Goal: Task Accomplishment & Management: Use online tool/utility

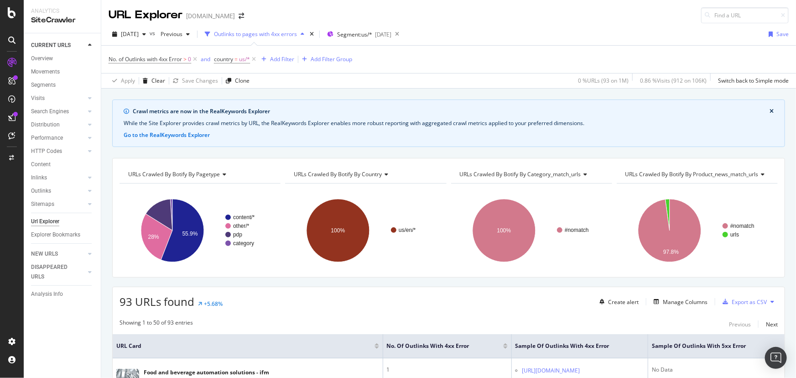
scroll to position [41, 0]
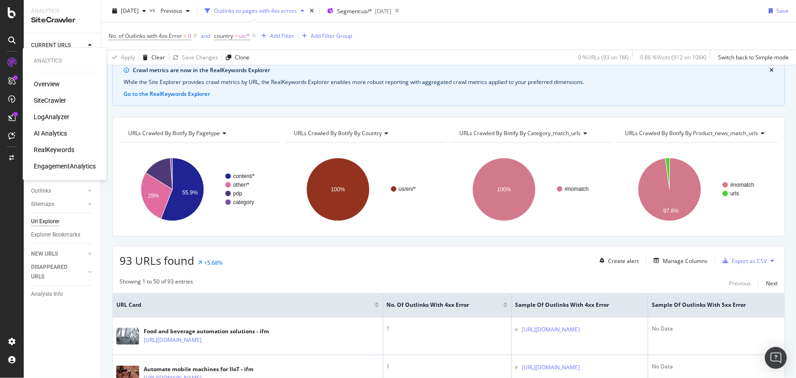
click at [53, 98] on div "SiteCrawler" at bounding box center [50, 100] width 32 height 9
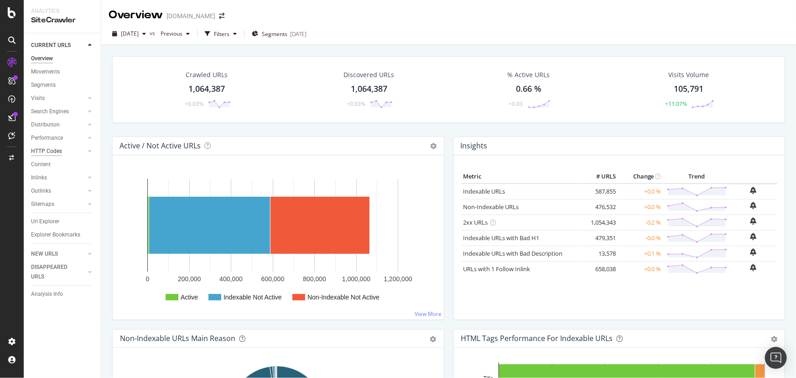
click at [49, 151] on div "HTTP Codes" at bounding box center [46, 151] width 31 height 10
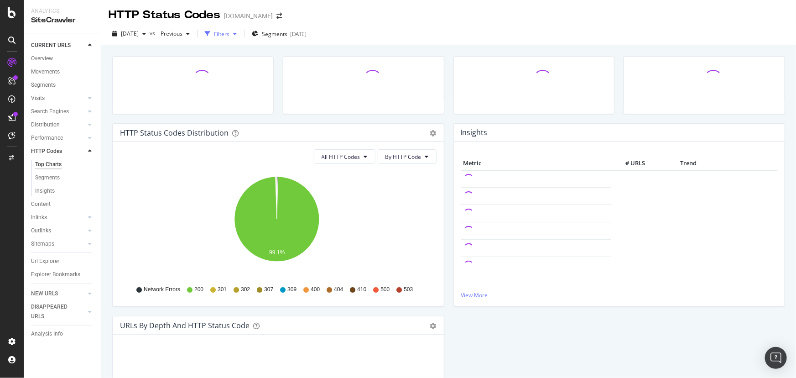
click at [237, 35] on icon "button" at bounding box center [235, 33] width 4 height 5
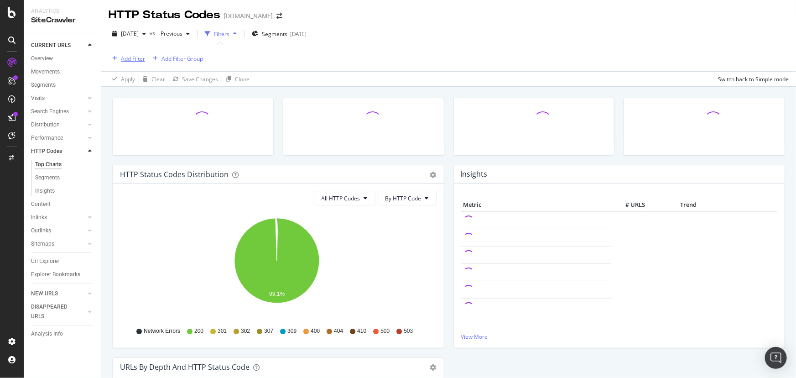
click at [130, 59] on div "Add Filter" at bounding box center [133, 59] width 24 height 8
click at [287, 32] on span "Segments" at bounding box center [275, 34] width 26 height 8
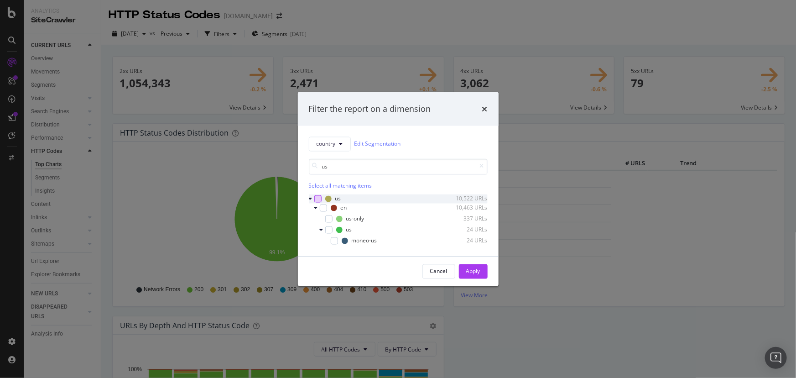
type input "us"
click at [318, 198] on div "modal" at bounding box center [317, 198] width 7 height 7
click at [473, 272] on div "Apply" at bounding box center [473, 271] width 14 height 8
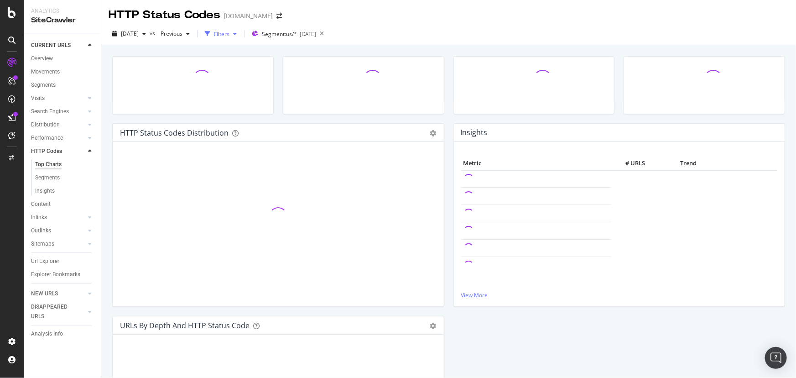
click at [229, 36] on div "Filters" at bounding box center [222, 34] width 16 height 8
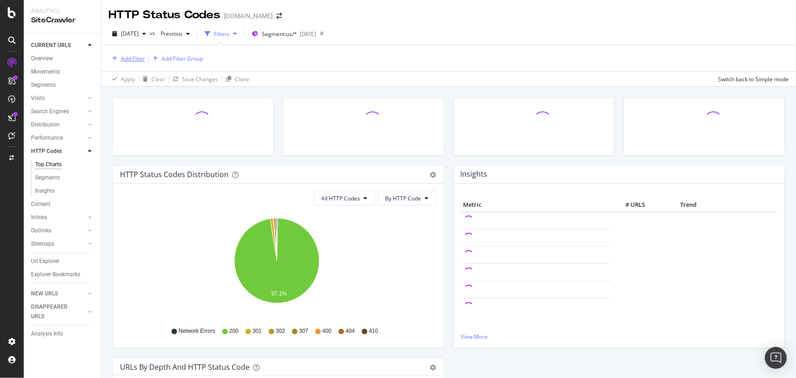
click at [121, 56] on div "Add Filter" at bounding box center [133, 59] width 24 height 8
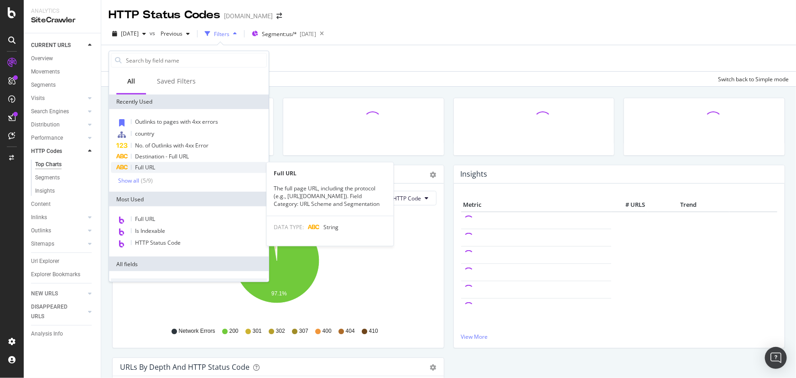
click at [169, 167] on div "Full URL" at bounding box center [189, 167] width 156 height 11
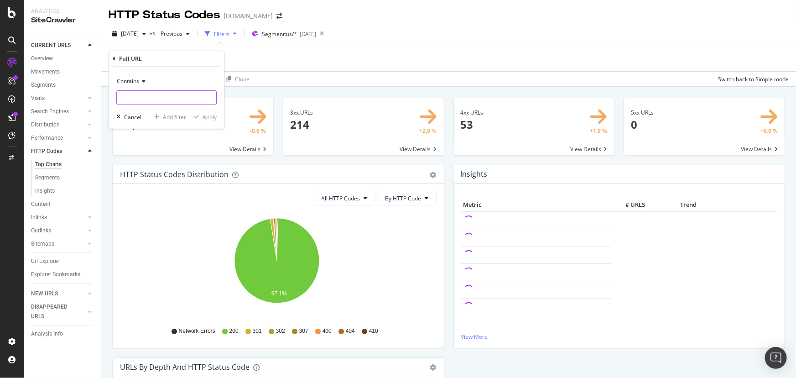
click at [178, 99] on input "text" at bounding box center [166, 97] width 99 height 15
type input "/overview"
click at [206, 115] on div "Apply" at bounding box center [210, 117] width 14 height 8
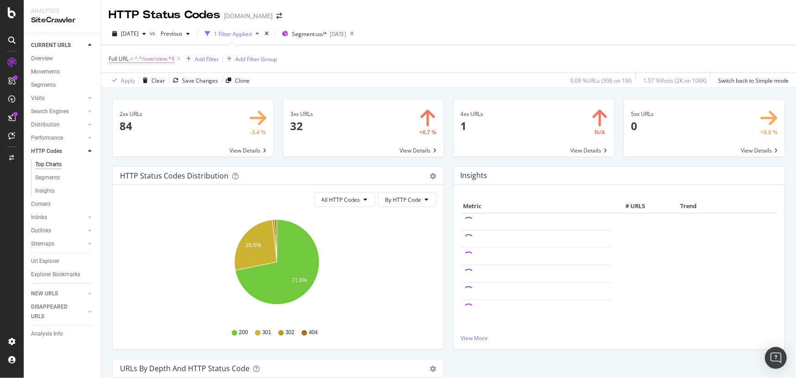
click at [493, 132] on span at bounding box center [534, 127] width 161 height 57
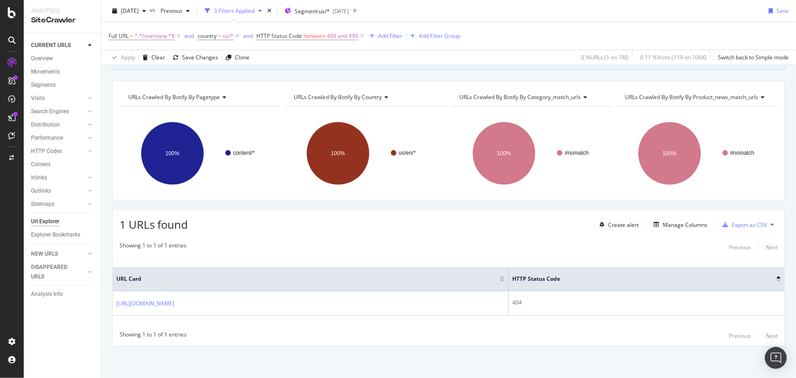
scroll to position [78, 0]
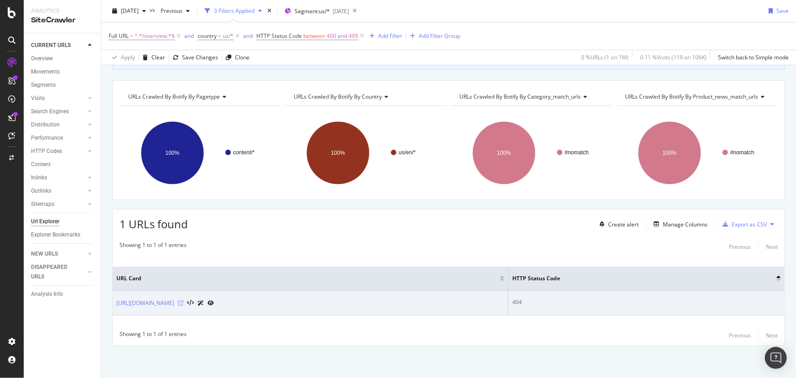
click at [183, 302] on icon at bounding box center [180, 302] width 5 height 5
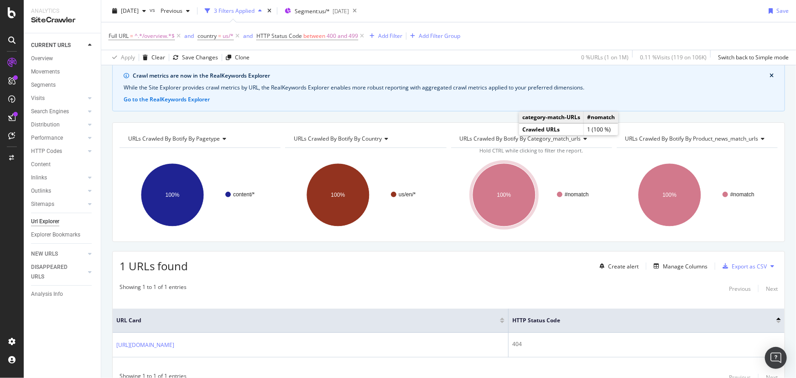
scroll to position [0, 0]
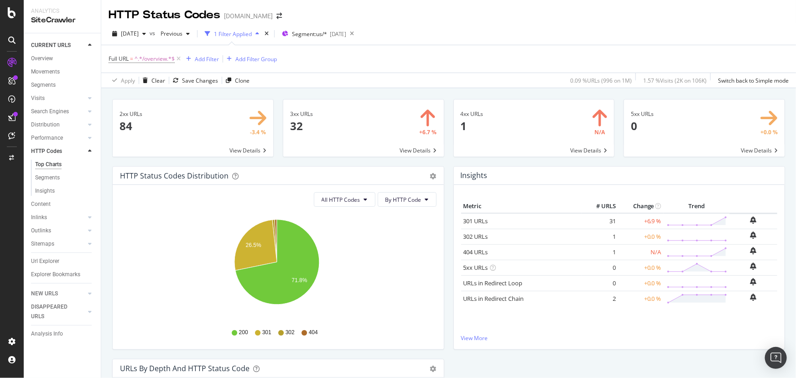
click at [203, 131] on span at bounding box center [193, 127] width 161 height 57
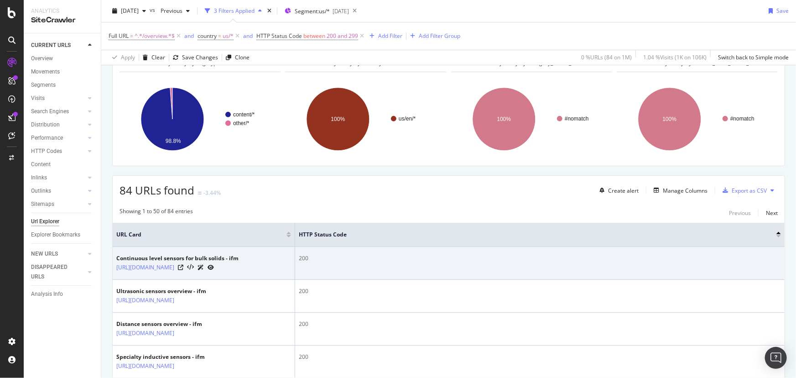
scroll to position [124, 0]
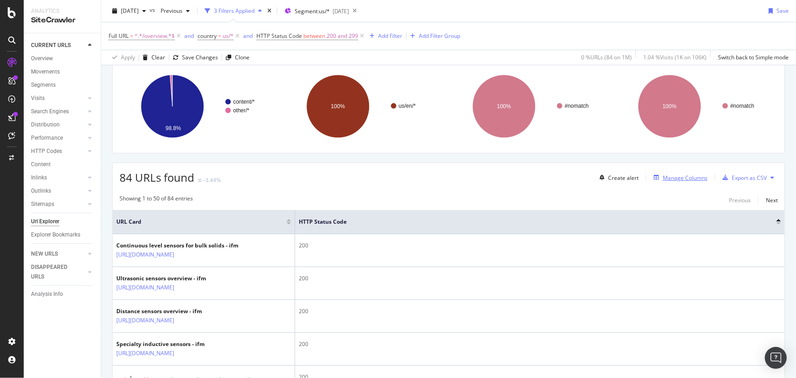
click at [671, 172] on div "Manage Columns" at bounding box center [678, 177] width 57 height 10
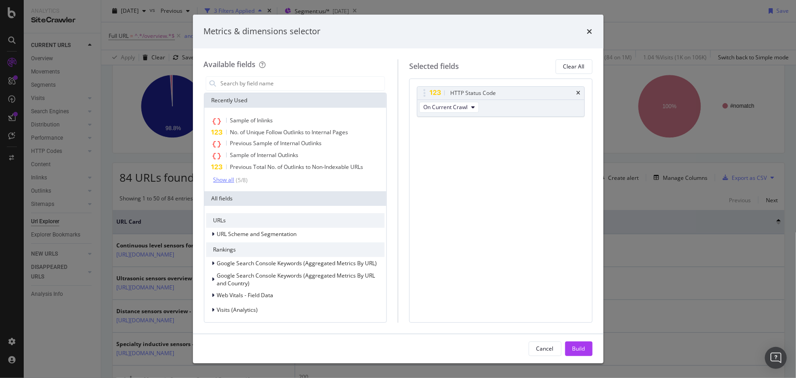
click at [222, 177] on div "Show all" at bounding box center [224, 180] width 21 height 6
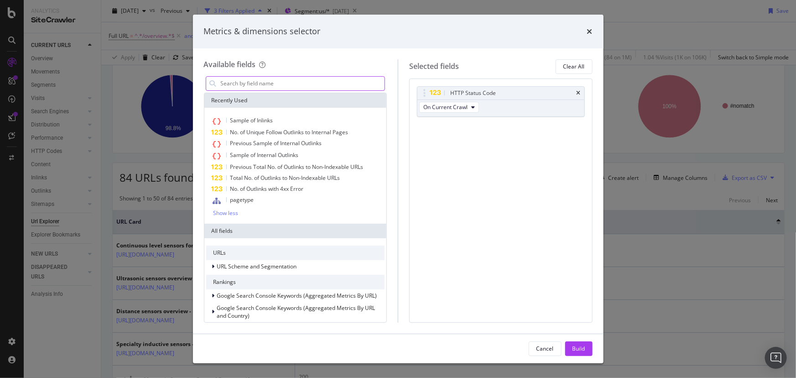
click at [267, 83] on input "modal" at bounding box center [302, 84] width 165 height 14
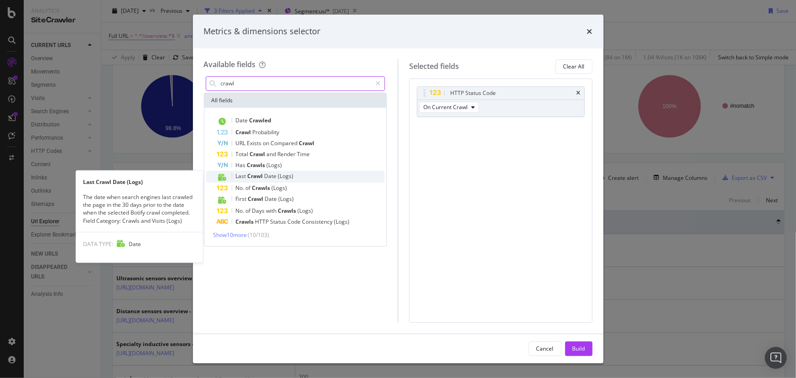
type input "crawl"
click at [281, 179] on div "Last Crawl Date (Logs)" at bounding box center [301, 177] width 168 height 12
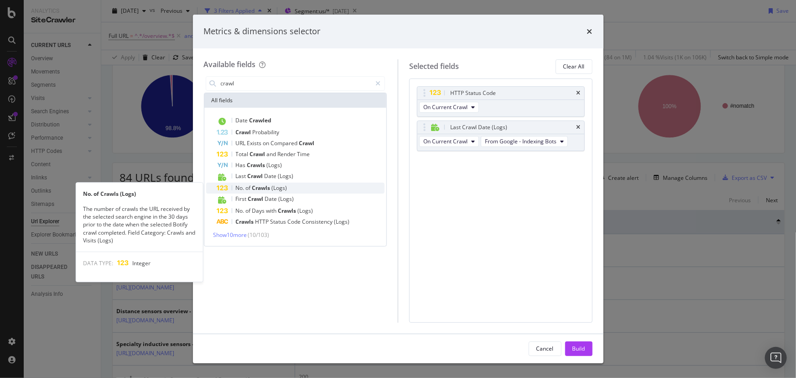
click at [264, 187] on span "Crawls" at bounding box center [262, 188] width 20 height 8
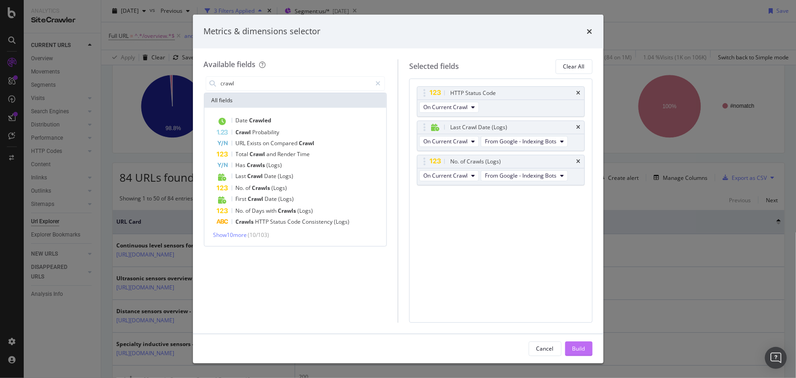
click at [585, 350] on div "Build" at bounding box center [579, 348] width 13 height 8
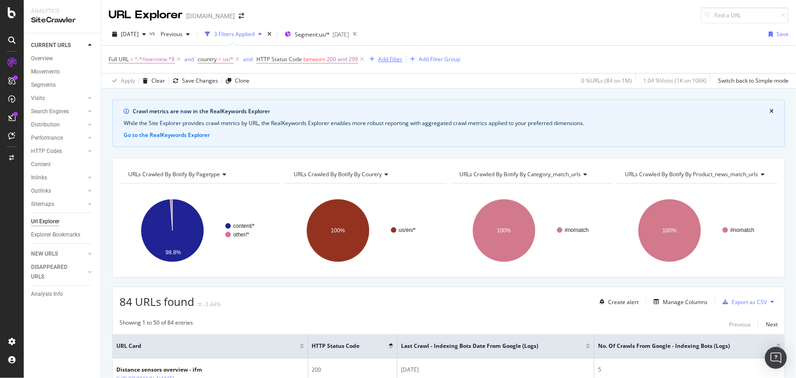
click at [391, 63] on div "Add Filter" at bounding box center [390, 59] width 24 height 8
click at [567, 39] on div "[DATE] vs Previous 3 Filters Applied Segment: us/* [DATE] Save" at bounding box center [448, 36] width 695 height 18
click at [447, 57] on div "Add Filter Group" at bounding box center [440, 59] width 42 height 8
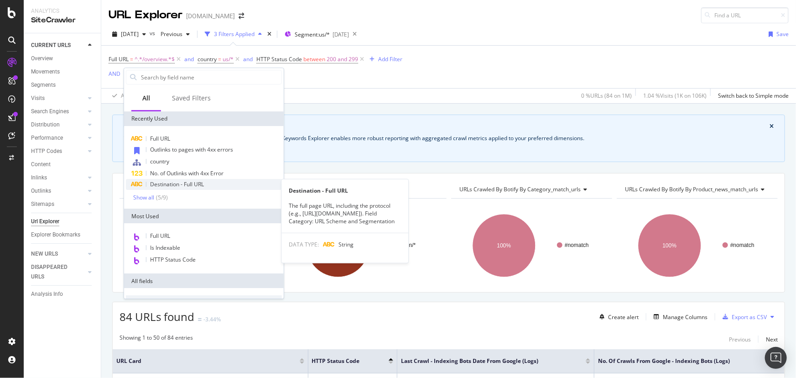
click at [159, 183] on span "Destination - Full URL" at bounding box center [177, 184] width 54 height 8
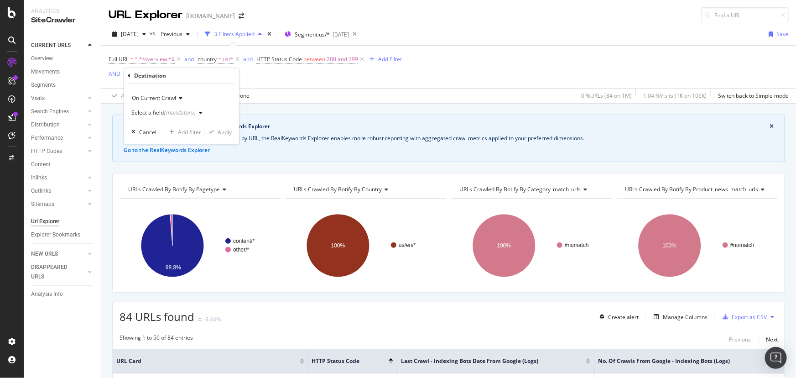
click at [182, 109] on div "Select a field (mandatory)" at bounding box center [168, 113] width 75 height 14
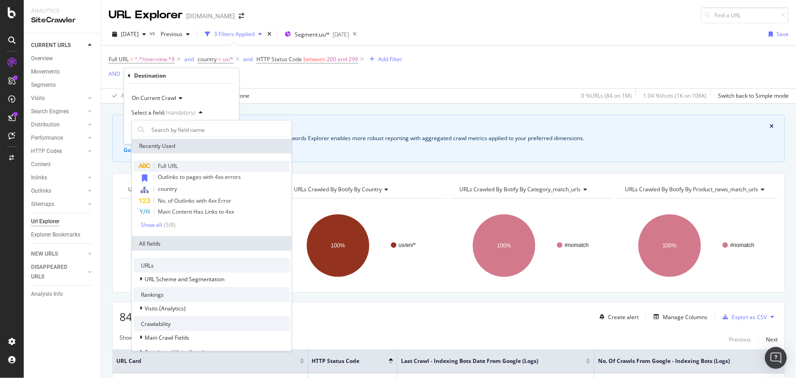
click at [177, 162] on span "Full URL" at bounding box center [168, 166] width 20 height 8
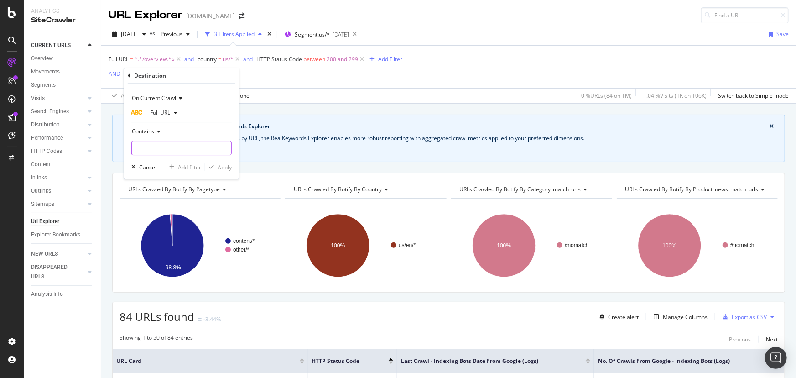
click at [170, 150] on input "text" at bounding box center [181, 148] width 99 height 15
type input "/overview"
click at [220, 166] on div "Apply" at bounding box center [225, 167] width 14 height 8
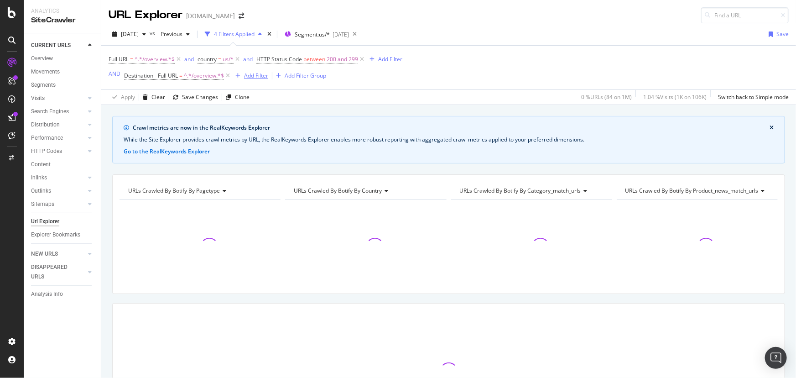
click at [240, 76] on icon "button" at bounding box center [237, 75] width 5 height 5
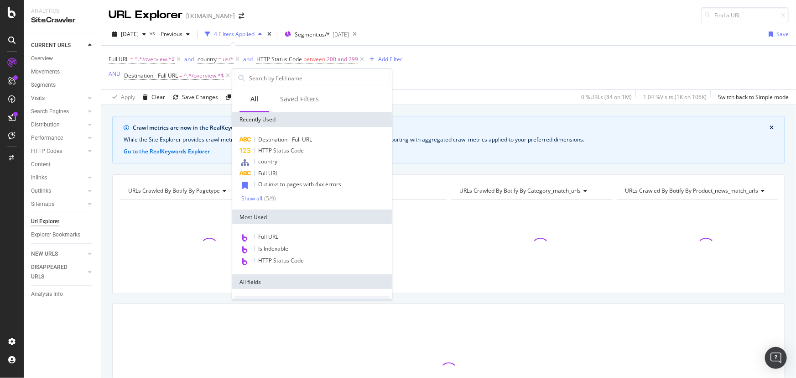
click at [486, 74] on div "Full URL = ^.*/overview.*$ and country = us/* and HTTP Status Code between 200 …" at bounding box center [449, 68] width 680 height 44
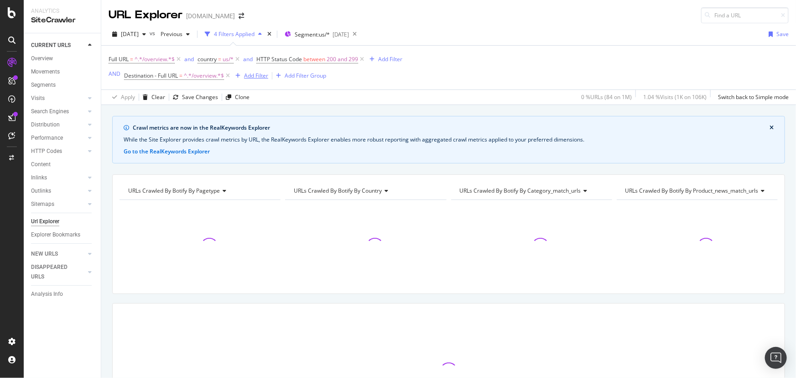
click at [258, 77] on div "Add Filter" at bounding box center [256, 76] width 24 height 8
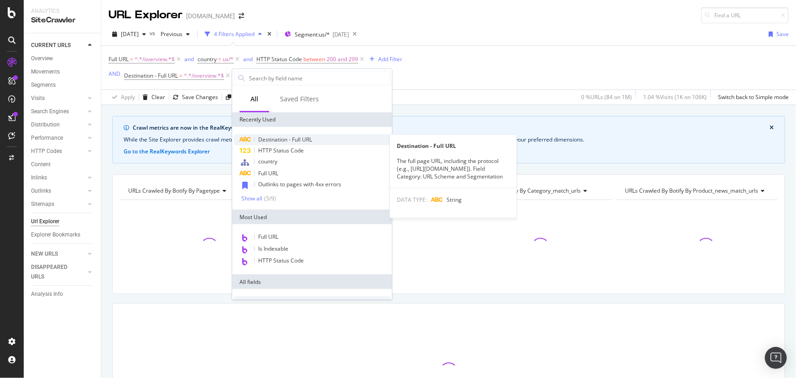
click at [283, 138] on span "Destination - Full URL" at bounding box center [285, 140] width 54 height 8
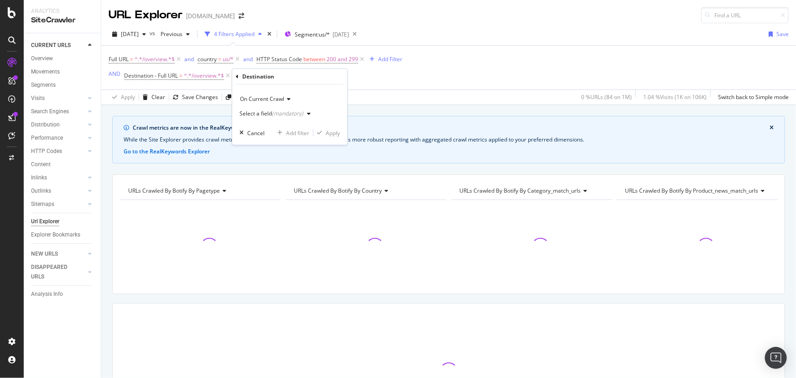
click at [276, 109] on div "Select a field (mandatory)" at bounding box center [277, 114] width 75 height 14
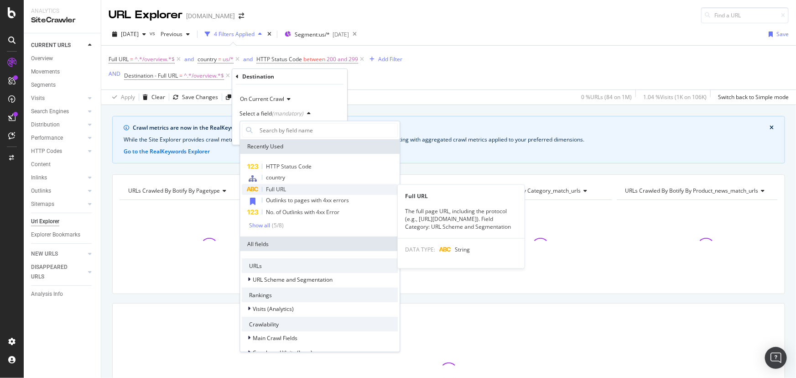
click at [281, 193] on span "Full URL" at bounding box center [276, 190] width 20 height 8
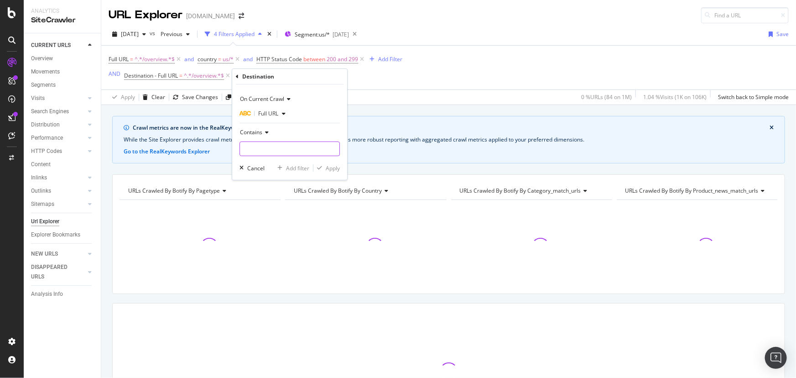
click at [269, 146] on input "text" at bounding box center [289, 148] width 99 height 15
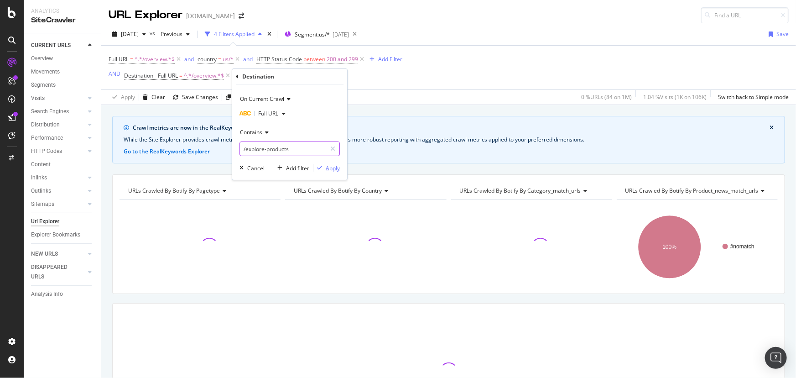
type input "/explore-products"
click at [333, 169] on div "Apply" at bounding box center [333, 168] width 14 height 8
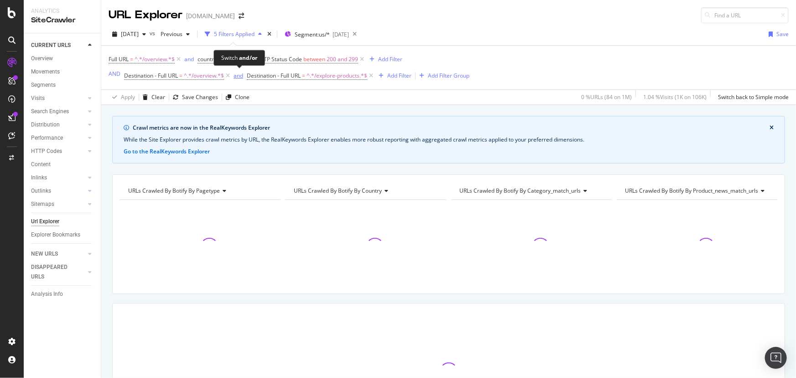
click at [239, 78] on div "and" at bounding box center [239, 76] width 10 height 8
click at [179, 59] on icon at bounding box center [179, 59] width 8 height 9
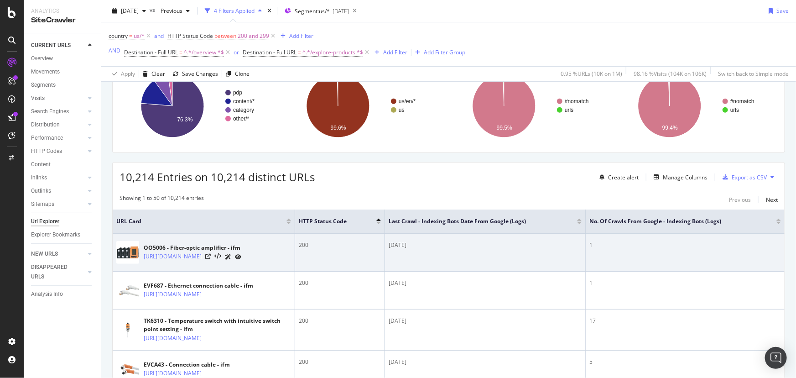
scroll to position [124, 0]
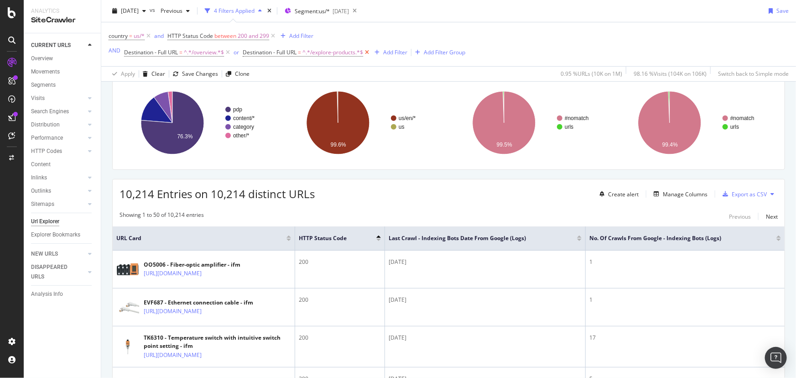
click at [371, 54] on icon at bounding box center [367, 52] width 8 height 9
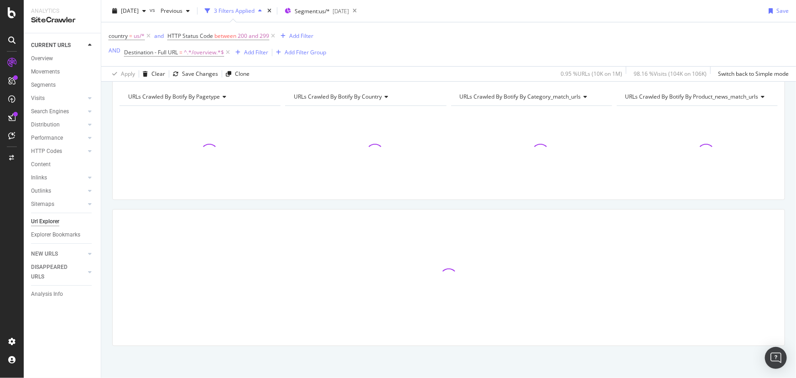
scroll to position [94, 0]
click at [257, 55] on div "Add Filter" at bounding box center [256, 52] width 24 height 8
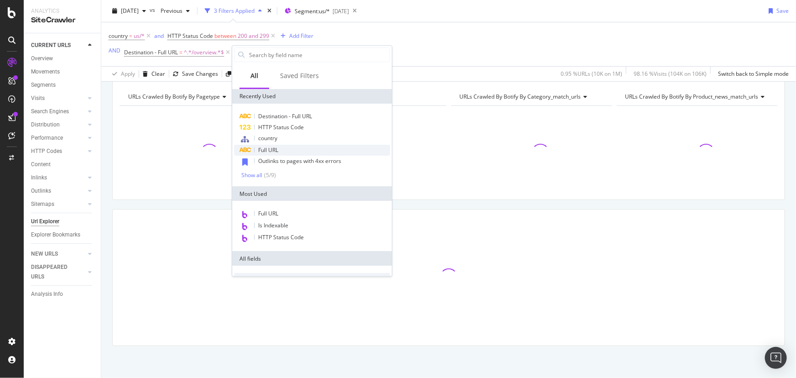
click at [296, 151] on div "Full URL" at bounding box center [312, 150] width 156 height 11
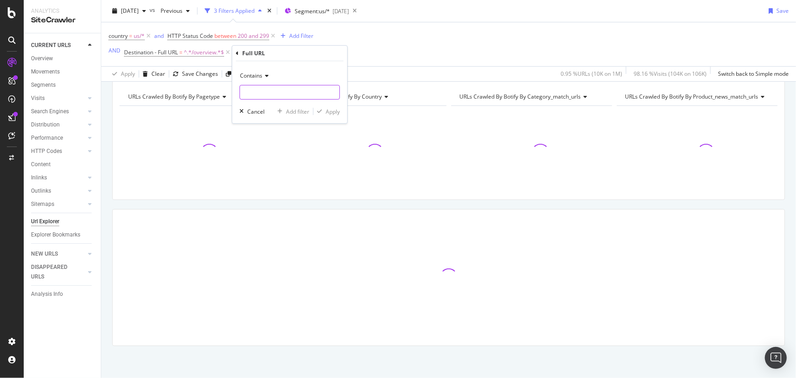
click at [261, 90] on input "text" at bounding box center [289, 92] width 99 height 15
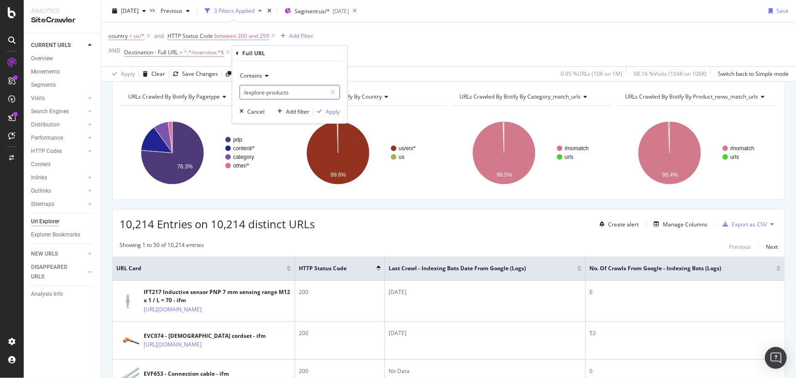
click at [301, 91] on input "/explore-products" at bounding box center [283, 92] width 86 height 15
drag, startPoint x: 301, startPoint y: 91, endPoint x: 180, endPoint y: 89, distance: 120.9
click at [178, 89] on body "Analytics SiteCrawler CURRENT URLS Overview Movements Segments Visits Analysis …" at bounding box center [398, 189] width 796 height 378
drag, startPoint x: 248, startPoint y: 90, endPoint x: 239, endPoint y: 89, distance: 9.2
click at [240, 89] on div "/explore-products" at bounding box center [290, 92] width 100 height 15
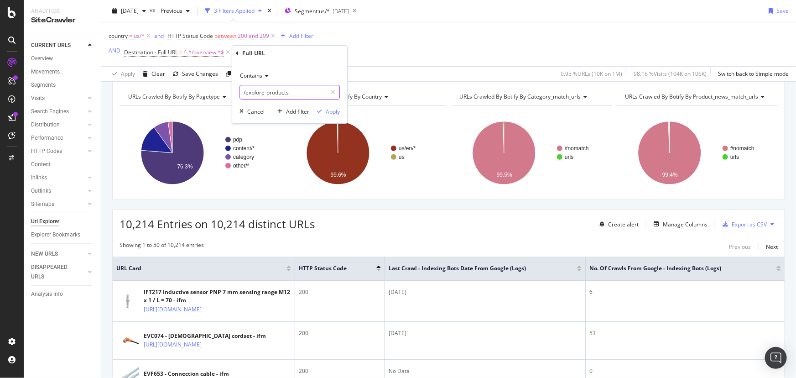
paste input "/us"
type input "/us/explore-products/"
click at [330, 108] on div "Apply" at bounding box center [333, 112] width 14 height 8
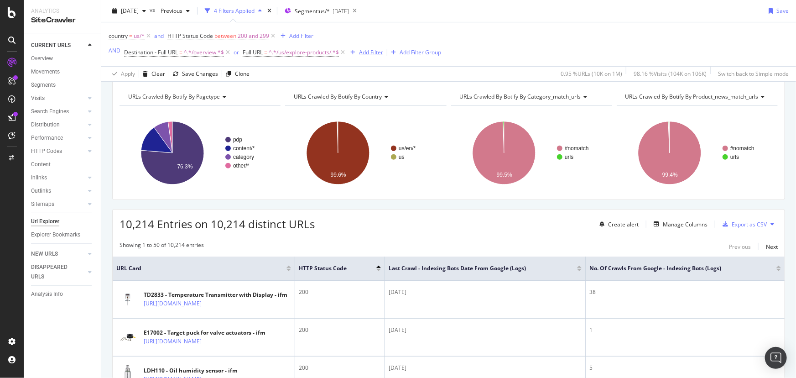
click at [374, 54] on div "Add Filter" at bounding box center [371, 52] width 24 height 8
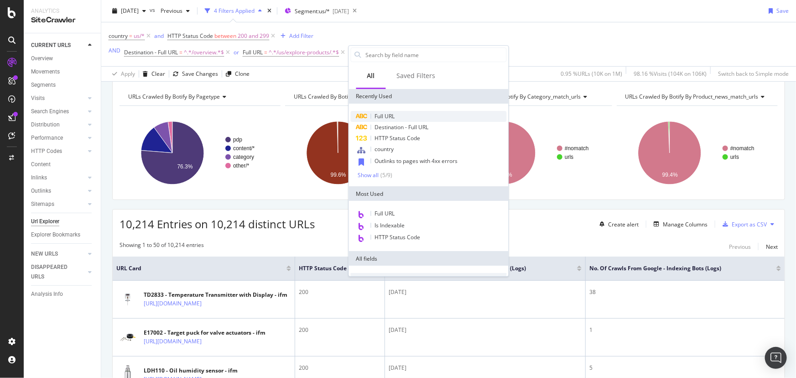
click at [387, 119] on span "Full URL" at bounding box center [385, 116] width 20 height 8
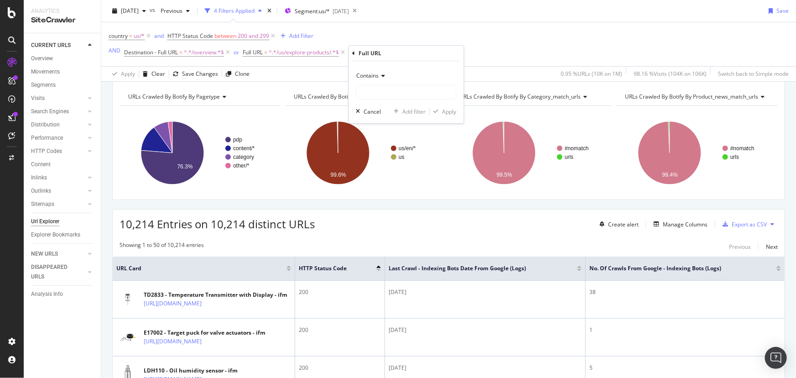
click at [373, 74] on span "Contains" at bounding box center [368, 76] width 22 height 8
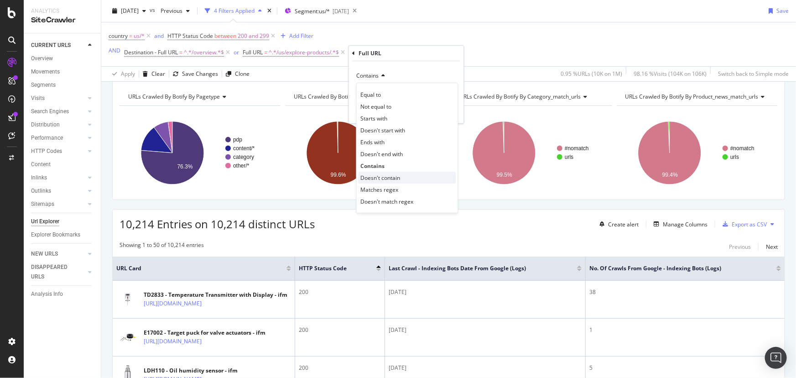
click at [391, 177] on span "Doesn't contain" at bounding box center [381, 178] width 40 height 8
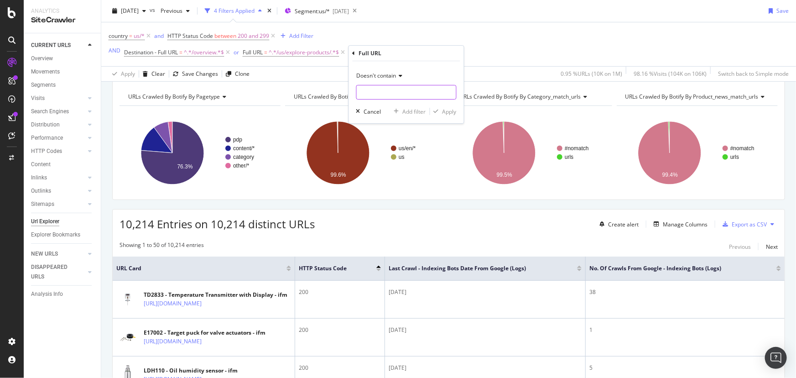
click at [372, 96] on input "text" at bounding box center [406, 92] width 99 height 15
type input "/product/"
click at [449, 112] on div "Apply" at bounding box center [450, 112] width 14 height 8
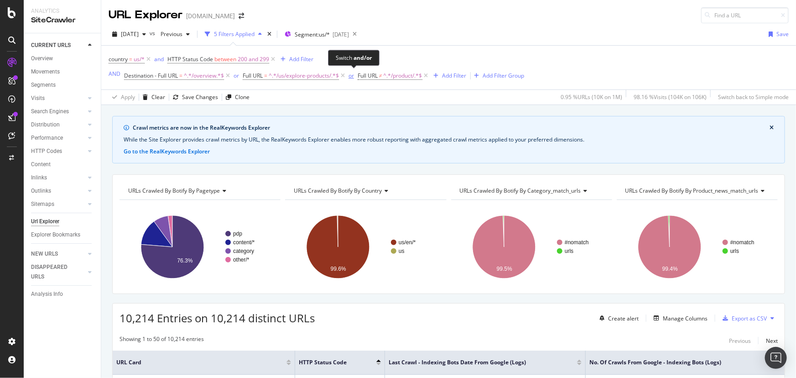
click at [353, 75] on div "or" at bounding box center [351, 76] width 5 height 8
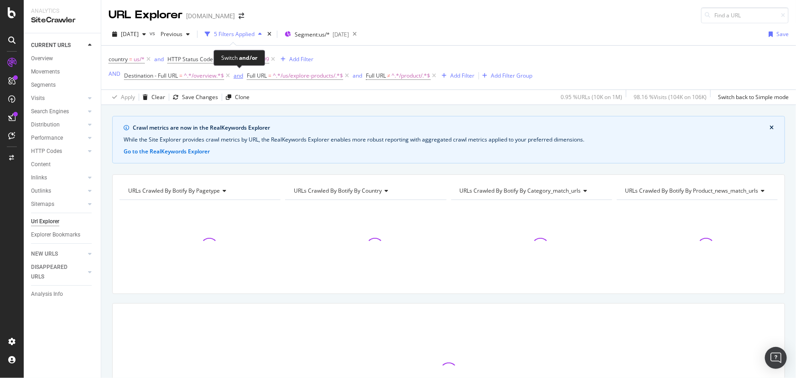
click at [242, 77] on div "and" at bounding box center [239, 76] width 10 height 8
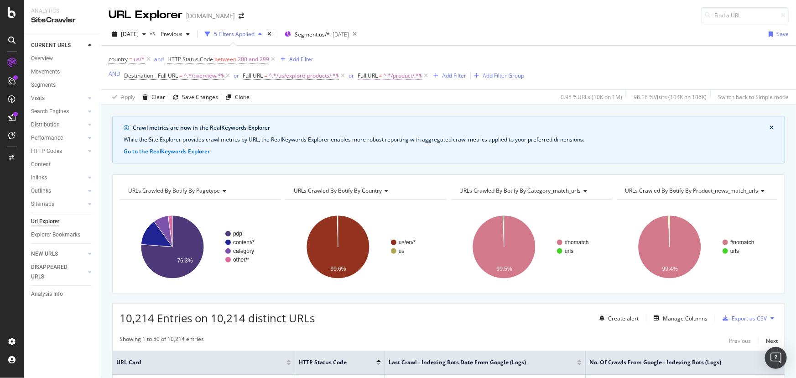
click at [410, 79] on span "^.*/product/.*$" at bounding box center [403, 75] width 39 height 13
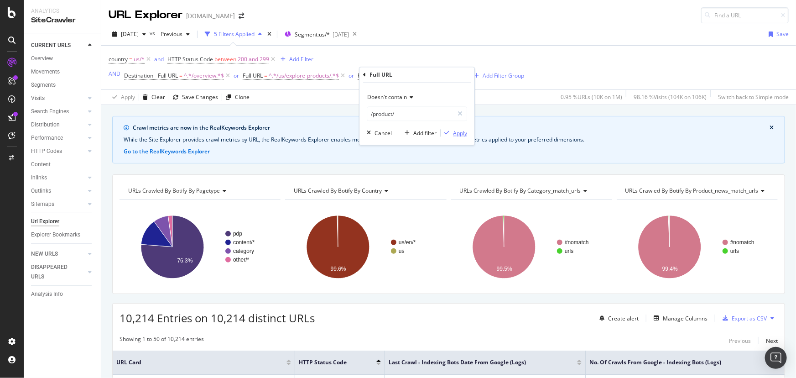
click at [450, 132] on div "button" at bounding box center [447, 132] width 12 height 5
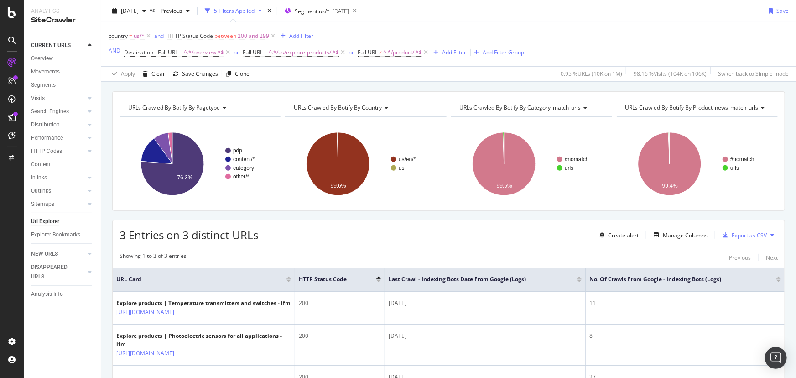
scroll to position [190, 0]
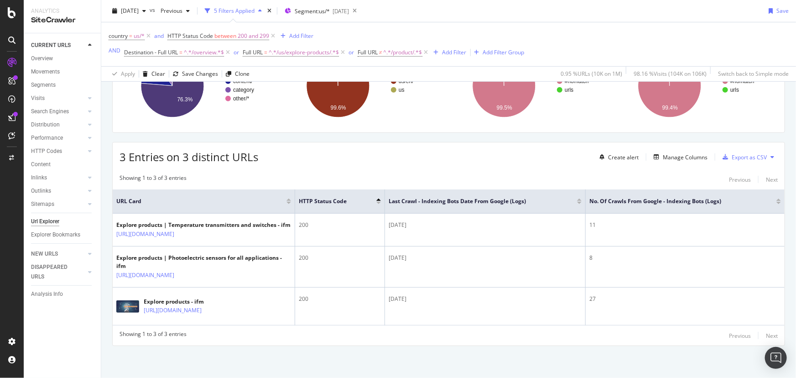
drag, startPoint x: 344, startPoint y: 51, endPoint x: 415, endPoint y: 63, distance: 72.6
click at [413, 64] on div "country = us/* and HTTP Status Code between 200 and 299 Add Filter AND Destinat…" at bounding box center [449, 44] width 680 height 44
drag, startPoint x: 426, startPoint y: 54, endPoint x: 352, endPoint y: 59, distance: 73.6
click at [355, 60] on div "country = us/* and HTTP Status Code between 200 and 299 Add Filter AND Destinat…" at bounding box center [449, 44] width 680 height 44
click at [346, 56] on icon at bounding box center [343, 52] width 8 height 9
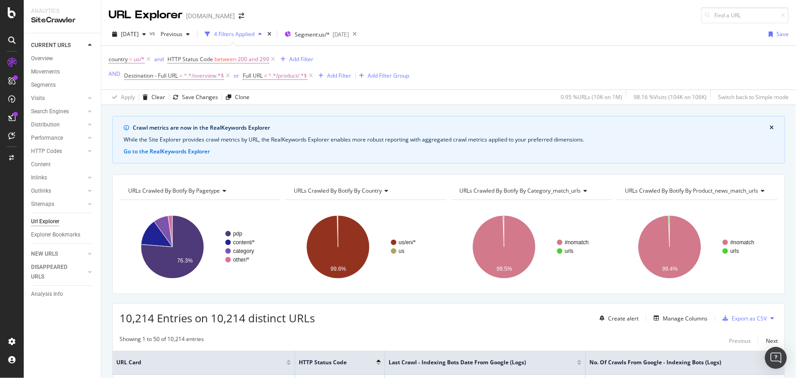
drag, startPoint x: 314, startPoint y: 75, endPoint x: 341, endPoint y: 157, distance: 86.3
click at [314, 75] on icon at bounding box center [312, 75] width 8 height 9
click at [302, 73] on div "Add Filter Group" at bounding box center [306, 76] width 42 height 8
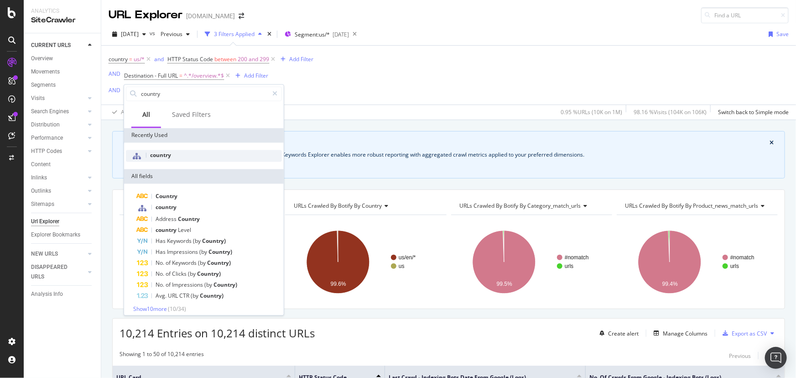
type input "country"
click at [169, 153] on span "country" at bounding box center [160, 155] width 21 height 8
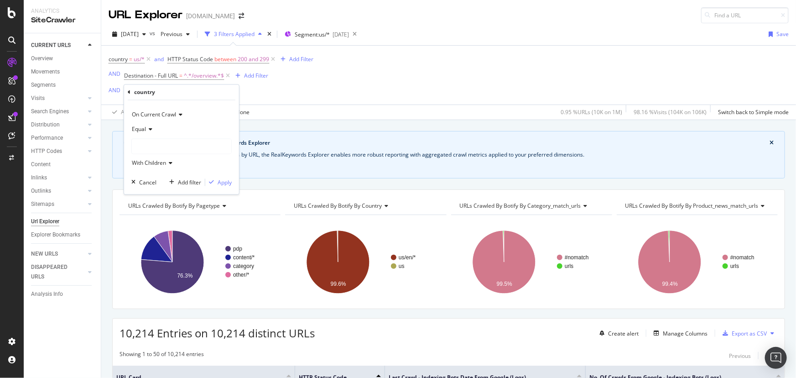
click at [169, 146] on div at bounding box center [181, 146] width 99 height 15
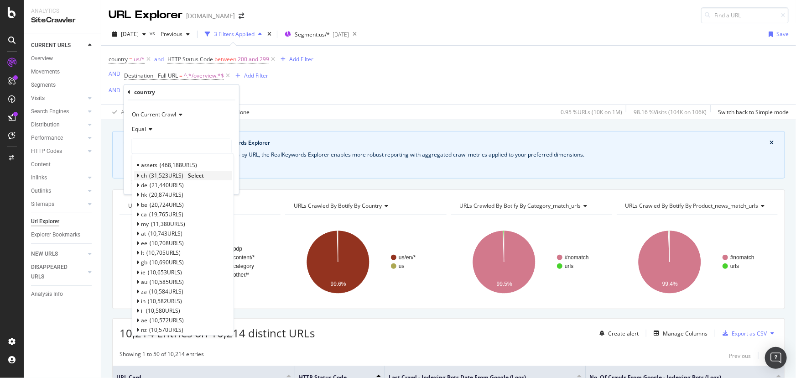
click at [137, 176] on icon at bounding box center [137, 175] width 3 height 5
click at [137, 214] on icon at bounding box center [137, 214] width 3 height 5
click at [136, 240] on div "hk 20,874 URLS Select" at bounding box center [183, 244] width 98 height 10
click at [137, 244] on icon at bounding box center [137, 243] width 3 height 5
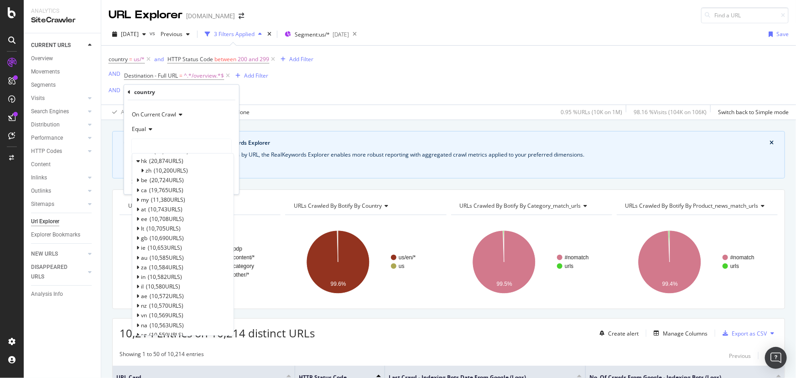
click at [155, 148] on div at bounding box center [181, 146] width 99 height 15
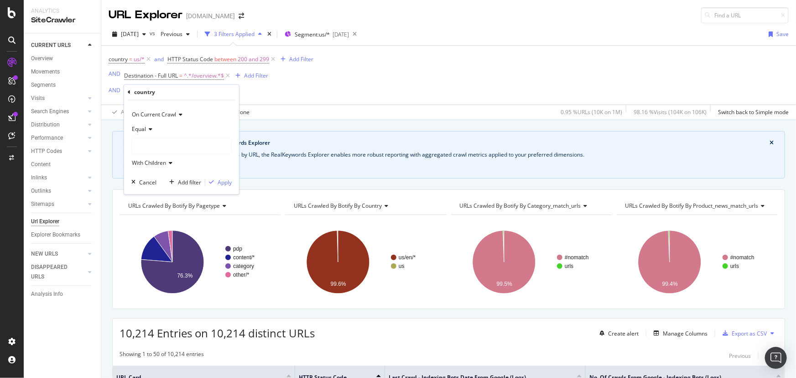
click at [156, 147] on div at bounding box center [181, 146] width 99 height 15
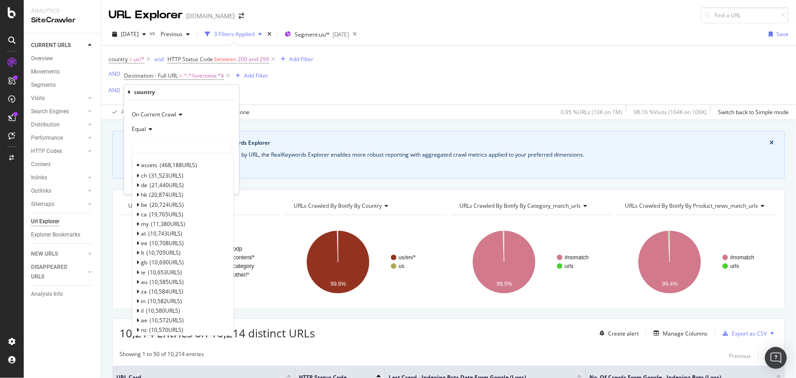
click at [156, 147] on div at bounding box center [181, 146] width 99 height 15
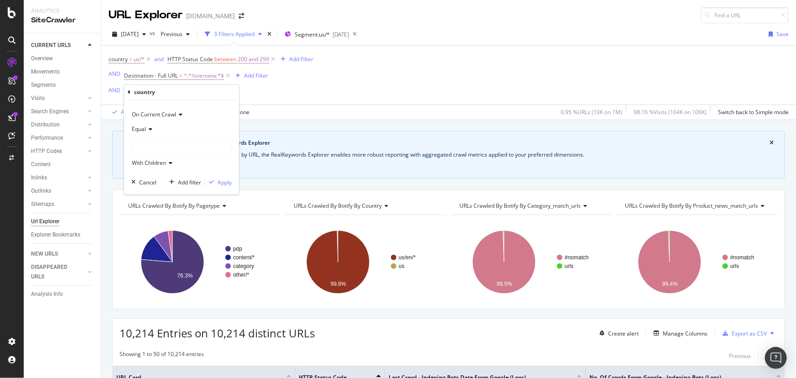
click at [155, 143] on div at bounding box center [181, 146] width 99 height 15
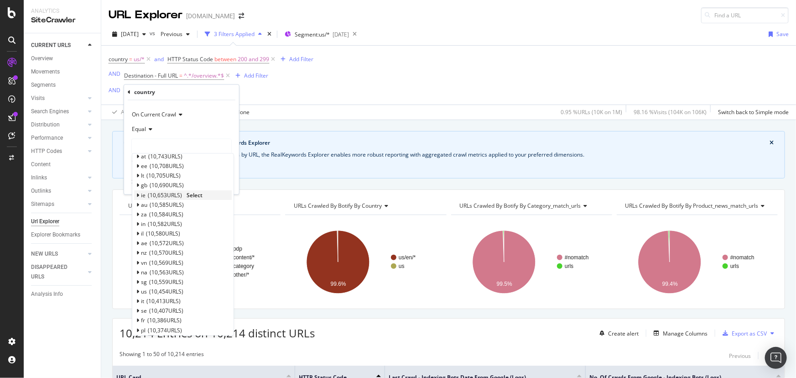
scroll to position [124, 0]
click at [162, 240] on div "us 10,454 URLS Select" at bounding box center [183, 245] width 98 height 10
click at [200, 244] on span "Select" at bounding box center [196, 244] width 16 height 8
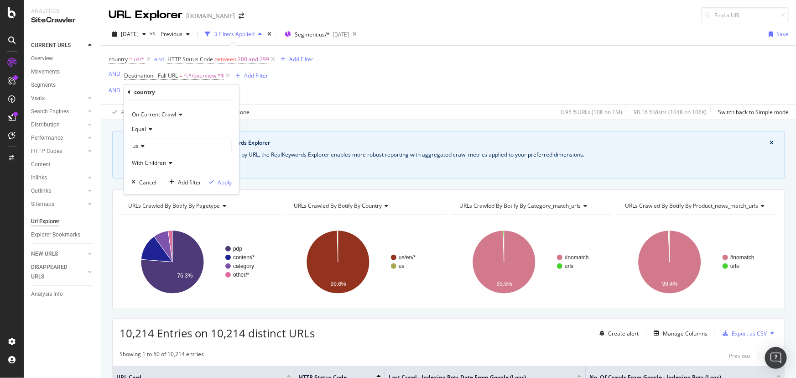
click at [170, 163] on icon at bounding box center [169, 163] width 6 height 5
click at [169, 163] on icon at bounding box center [169, 163] width 6 height 5
click at [220, 184] on div "Apply" at bounding box center [225, 182] width 14 height 8
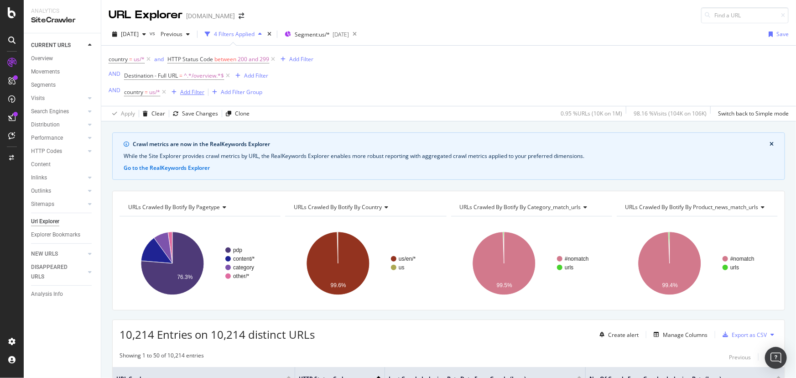
click at [184, 93] on div "Add Filter" at bounding box center [192, 92] width 24 height 8
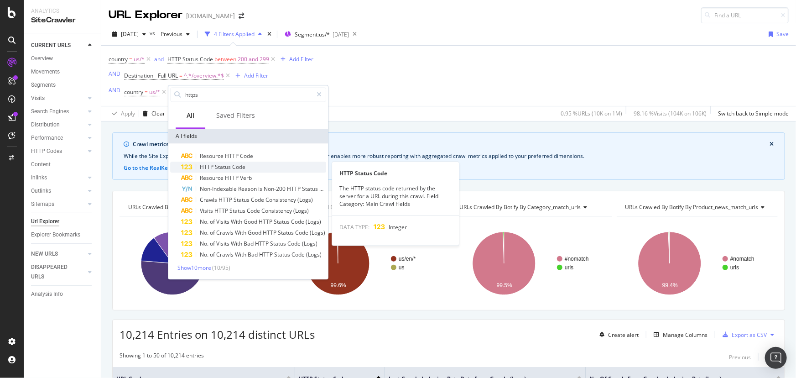
type input "https"
click at [232, 162] on div "HTTP Status Code" at bounding box center [253, 167] width 145 height 11
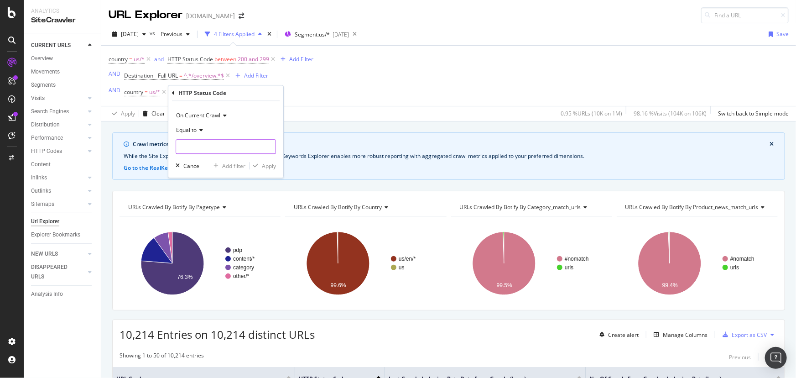
click at [233, 149] on input "number" at bounding box center [226, 147] width 100 height 15
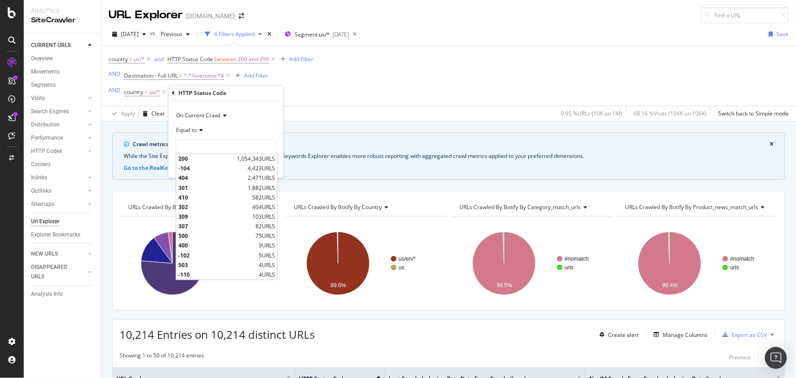
click at [230, 158] on span "200" at bounding box center [206, 159] width 56 height 8
type input "200"
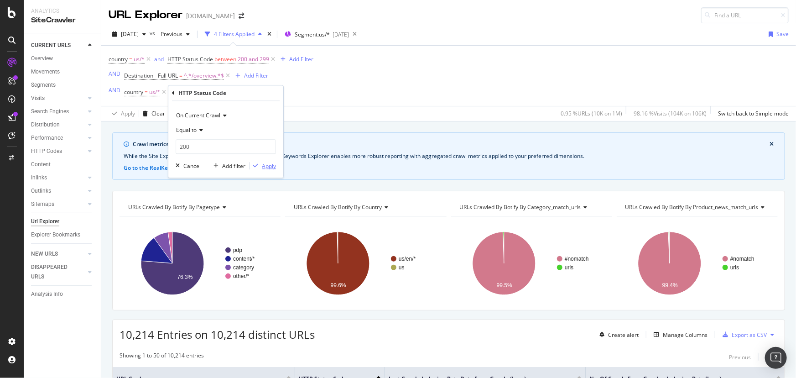
click at [266, 168] on div "Apply" at bounding box center [269, 166] width 14 height 8
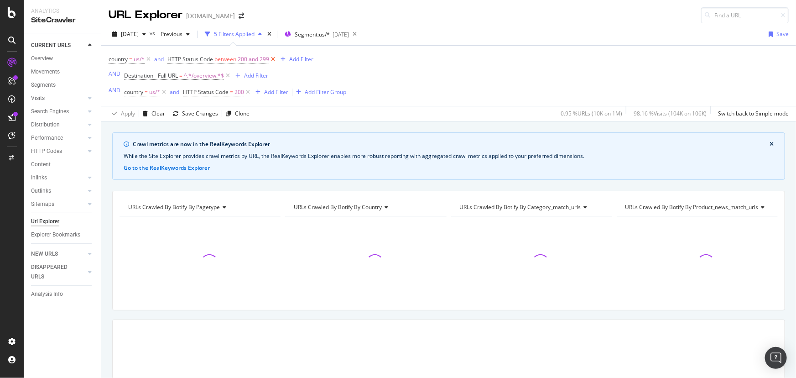
click at [273, 59] on icon at bounding box center [273, 59] width 8 height 9
click at [147, 57] on icon at bounding box center [149, 59] width 8 height 9
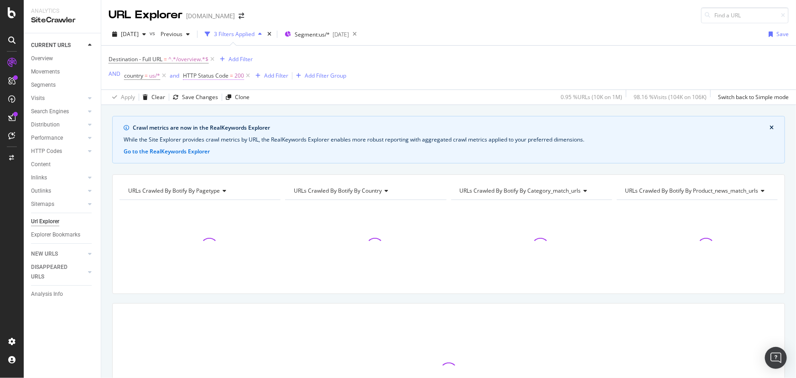
click at [226, 77] on span "HTTP Status Code" at bounding box center [206, 76] width 46 height 8
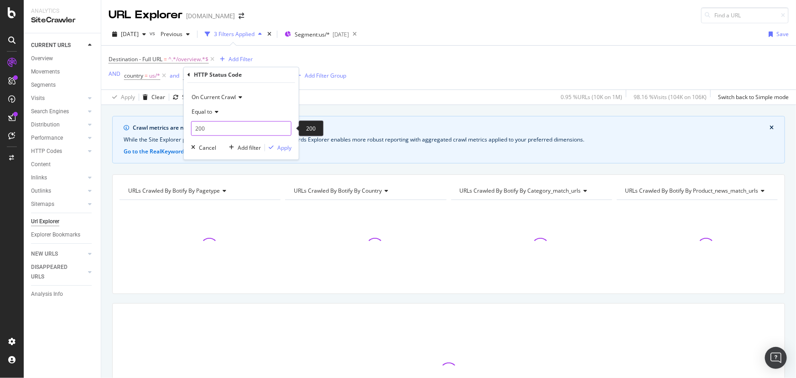
click at [241, 128] on input "200" at bounding box center [241, 128] width 100 height 15
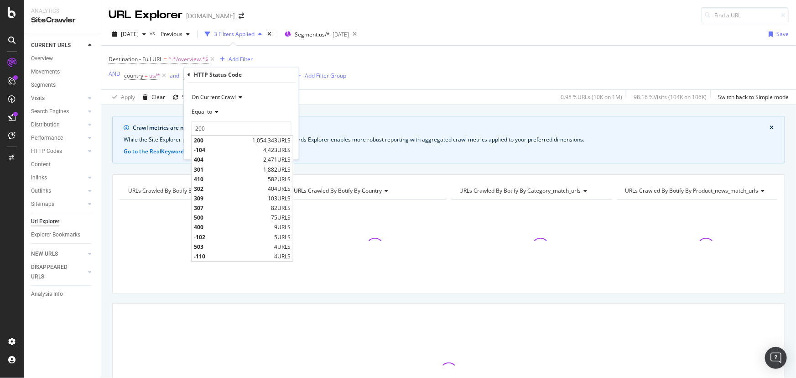
click at [219, 111] on div "Equal to" at bounding box center [241, 112] width 100 height 15
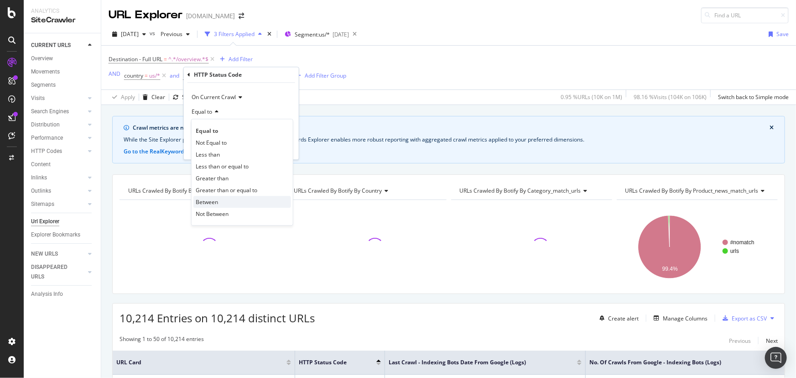
click at [232, 204] on div "Between" at bounding box center [242, 202] width 98 height 12
click at [196, 129] on input "0" at bounding box center [241, 128] width 100 height 15
type input "3"
type input "200"
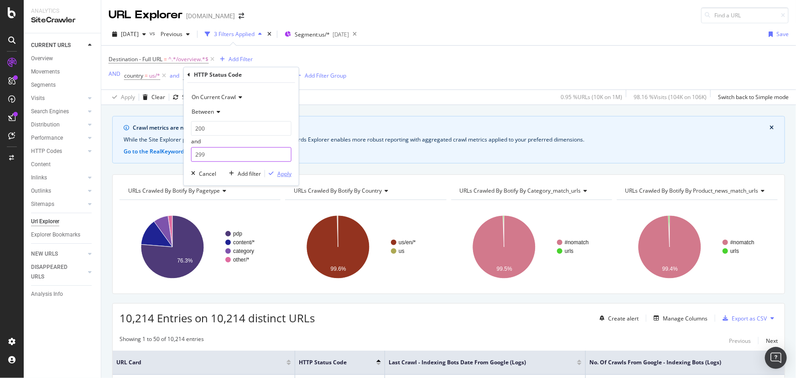
type input "299"
click at [279, 170] on div "Apply" at bounding box center [284, 174] width 14 height 8
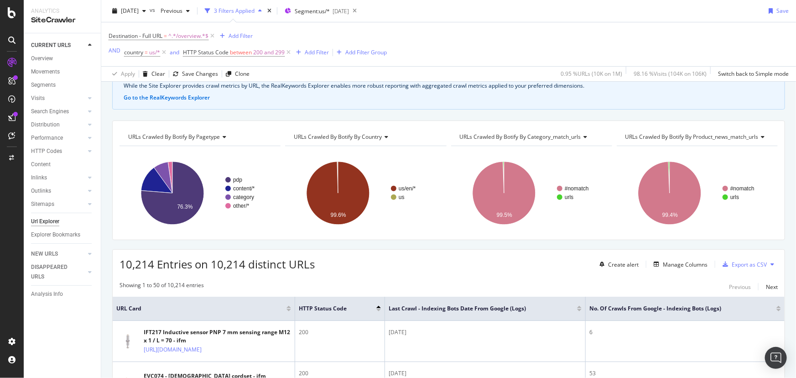
scroll to position [41, 0]
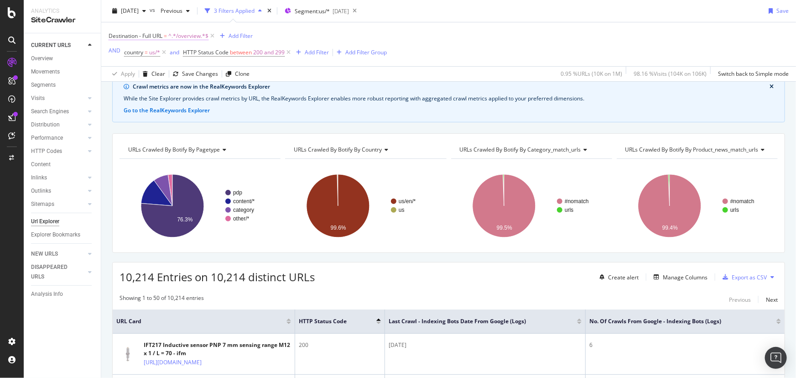
click at [162, 36] on span "Destination - Full URL" at bounding box center [136, 36] width 54 height 8
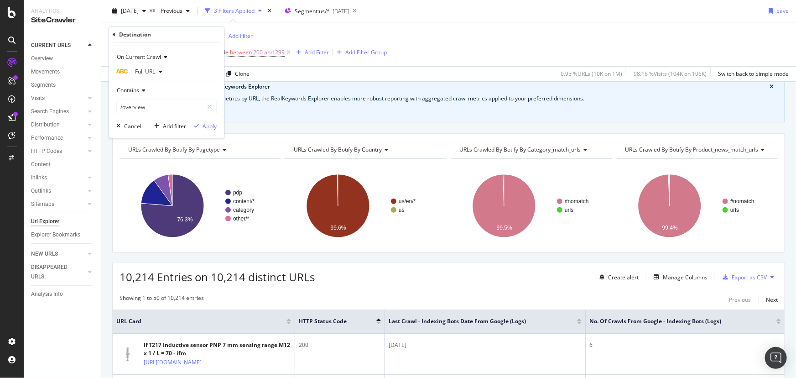
click at [346, 31] on div "Destination - Full URL = ^.*/overview.*$ Add Filter AND country = us/* and HTTP…" at bounding box center [248, 44] width 278 height 29
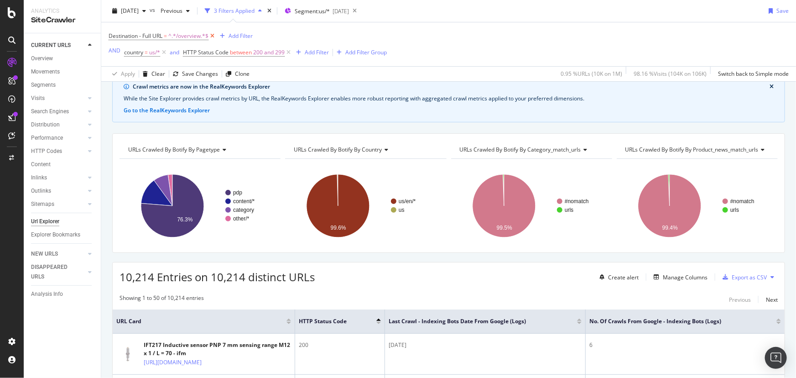
click at [213, 36] on icon at bounding box center [213, 35] width 8 height 9
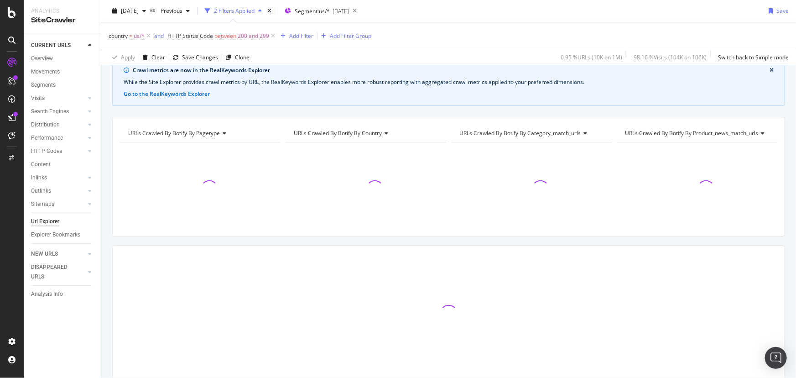
scroll to position [24, 0]
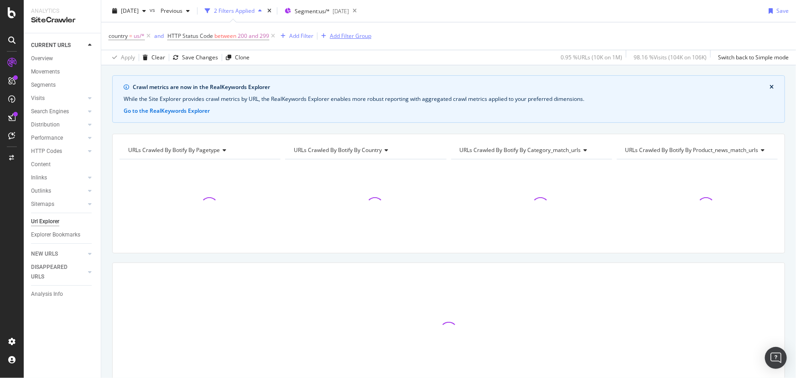
click at [335, 35] on div "Add Filter Group" at bounding box center [351, 36] width 42 height 8
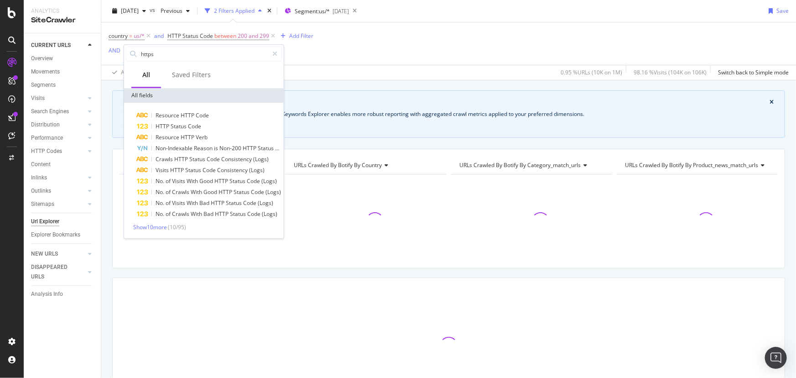
scroll to position [40, 0]
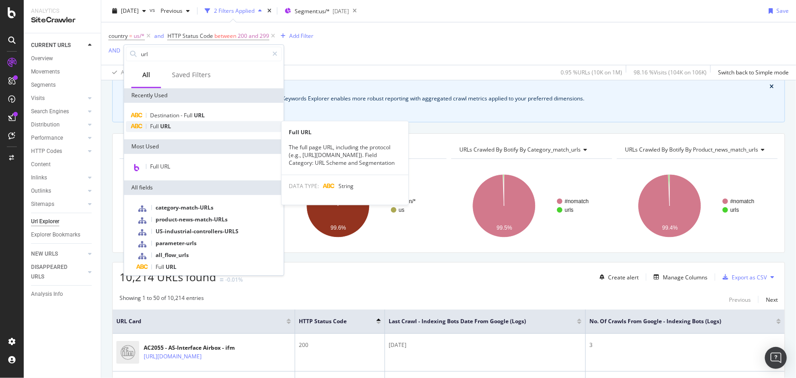
type input "url"
click at [158, 125] on span "Full" at bounding box center [155, 126] width 10 height 8
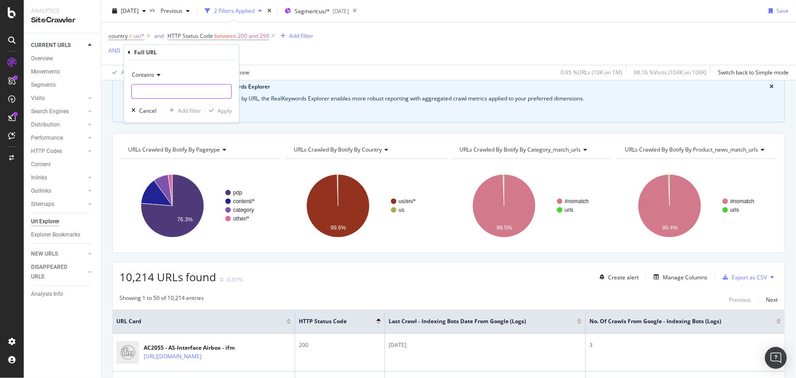
click at [162, 90] on input "text" at bounding box center [181, 91] width 99 height 15
type input "/explore-products"
click at [223, 112] on div "Apply" at bounding box center [225, 111] width 14 height 8
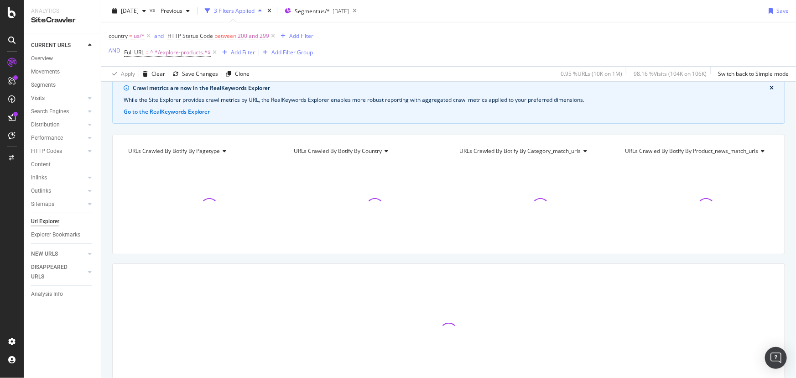
scroll to position [41, 0]
click at [246, 52] on div "Add Filter" at bounding box center [243, 52] width 24 height 8
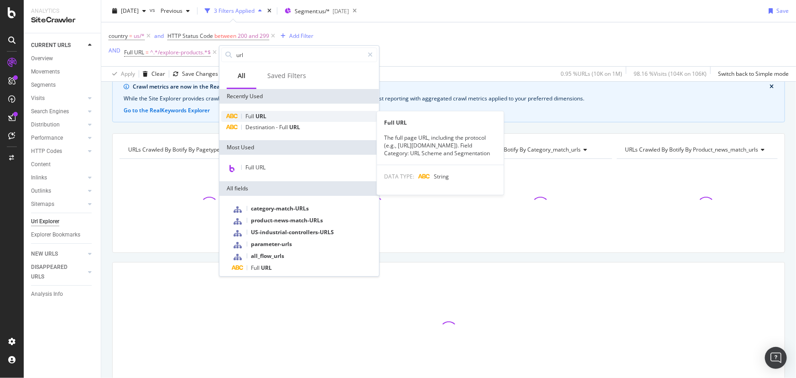
click at [253, 116] on span "Full" at bounding box center [250, 116] width 10 height 8
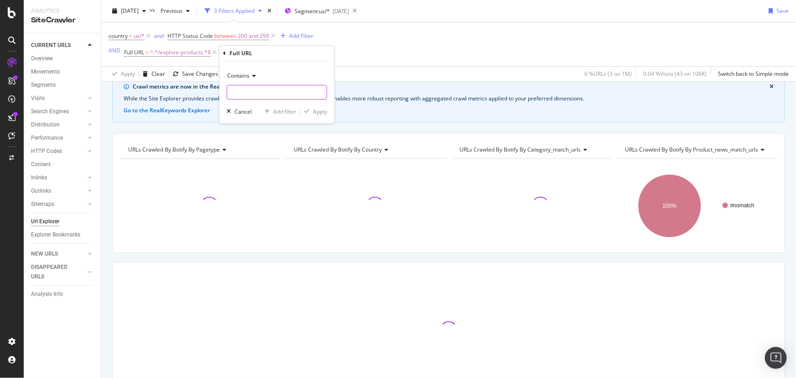
click at [255, 91] on input "text" at bounding box center [276, 92] width 99 height 15
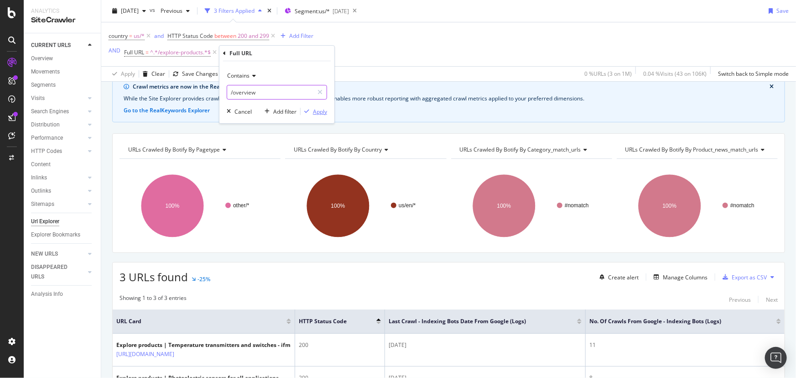
type input "/overview"
click at [324, 112] on div "Apply" at bounding box center [320, 112] width 14 height 8
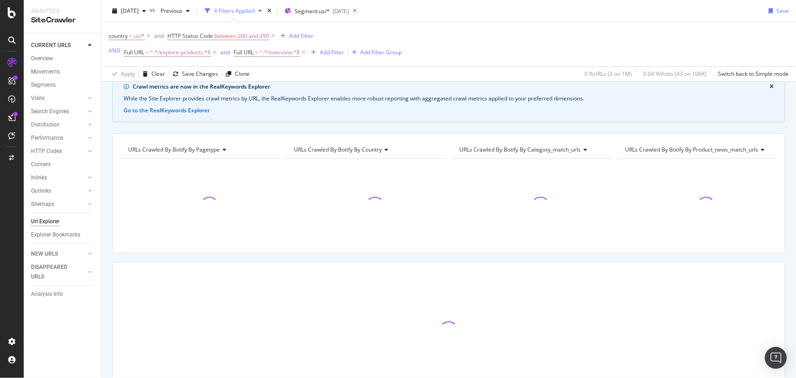
drag, startPoint x: 226, startPoint y: 51, endPoint x: 309, endPoint y: 99, distance: 95.7
click at [226, 51] on div "and" at bounding box center [225, 52] width 10 height 8
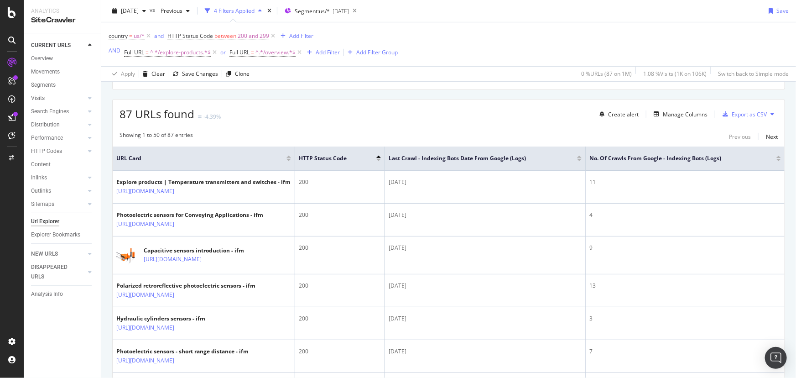
scroll to position [207, 0]
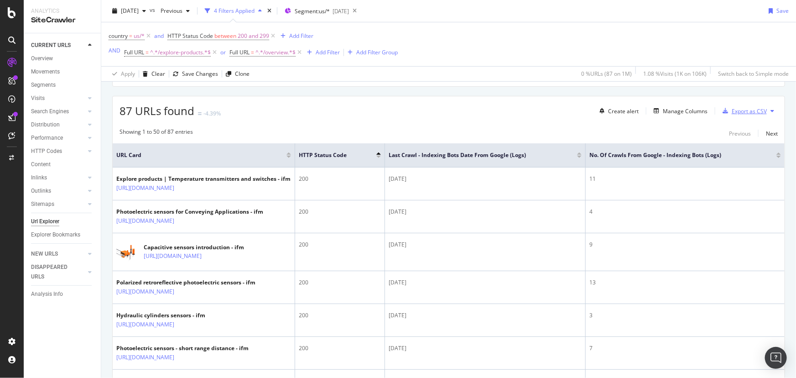
click at [739, 114] on div "Export as CSV" at bounding box center [749, 111] width 35 height 8
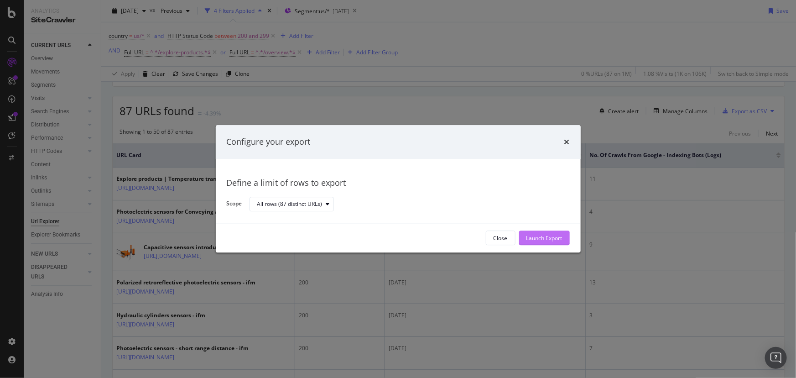
click at [543, 236] on div "Launch Export" at bounding box center [545, 238] width 36 height 8
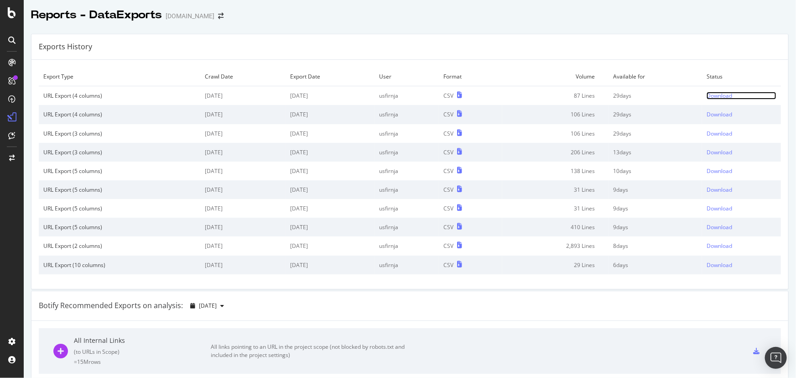
click at [711, 92] on div "Download" at bounding box center [720, 96] width 26 height 8
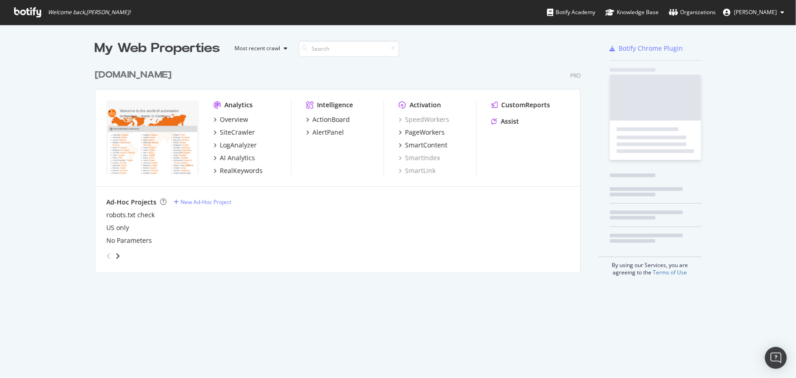
scroll to position [208, 487]
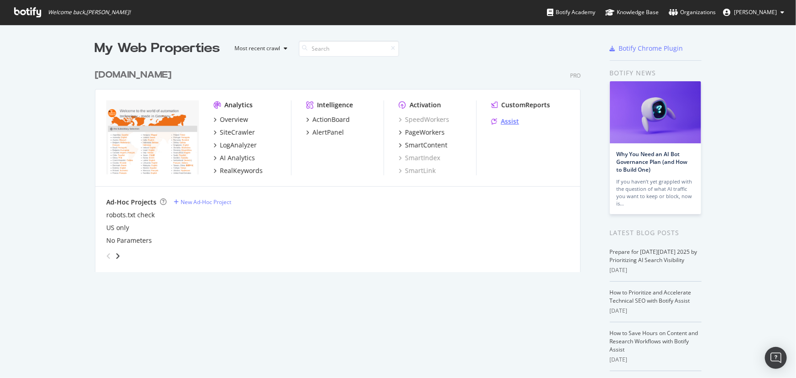
click at [492, 123] on icon "grid" at bounding box center [494, 121] width 6 height 6
